Goal: Task Accomplishment & Management: Complete application form

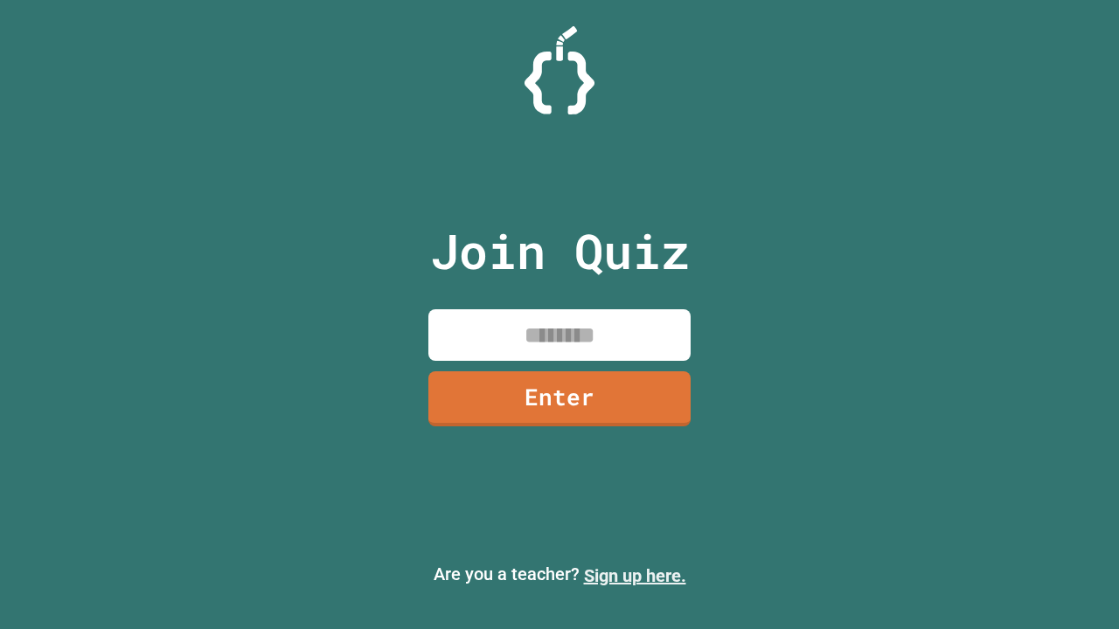
click at [634, 576] on link "Sign up here." at bounding box center [635, 575] width 102 height 21
